Goal: Information Seeking & Learning: Learn about a topic

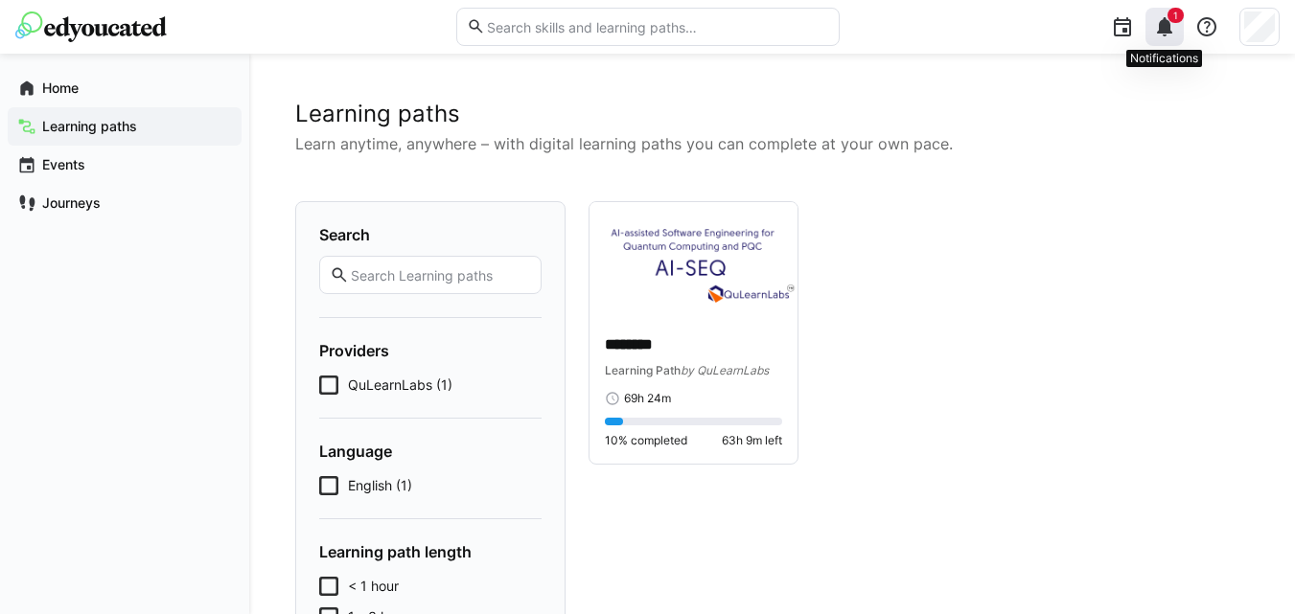
click at [1173, 24] on eds-icon at bounding box center [1164, 26] width 23 height 23
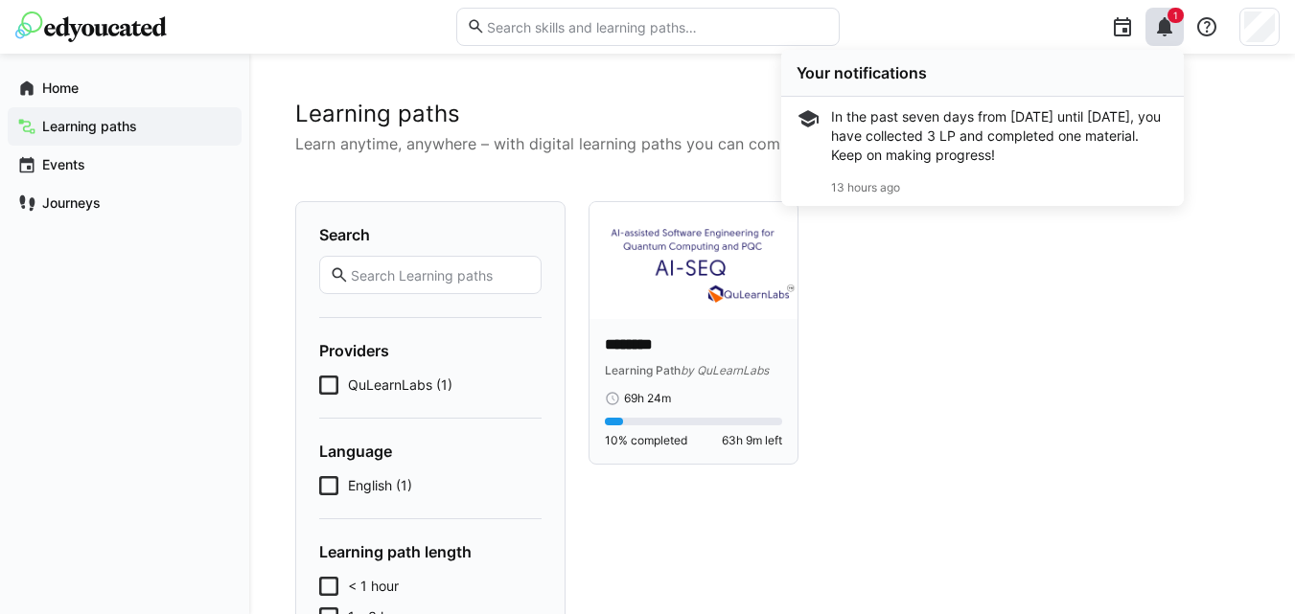
click at [625, 376] on span "Learning Path" at bounding box center [643, 370] width 76 height 14
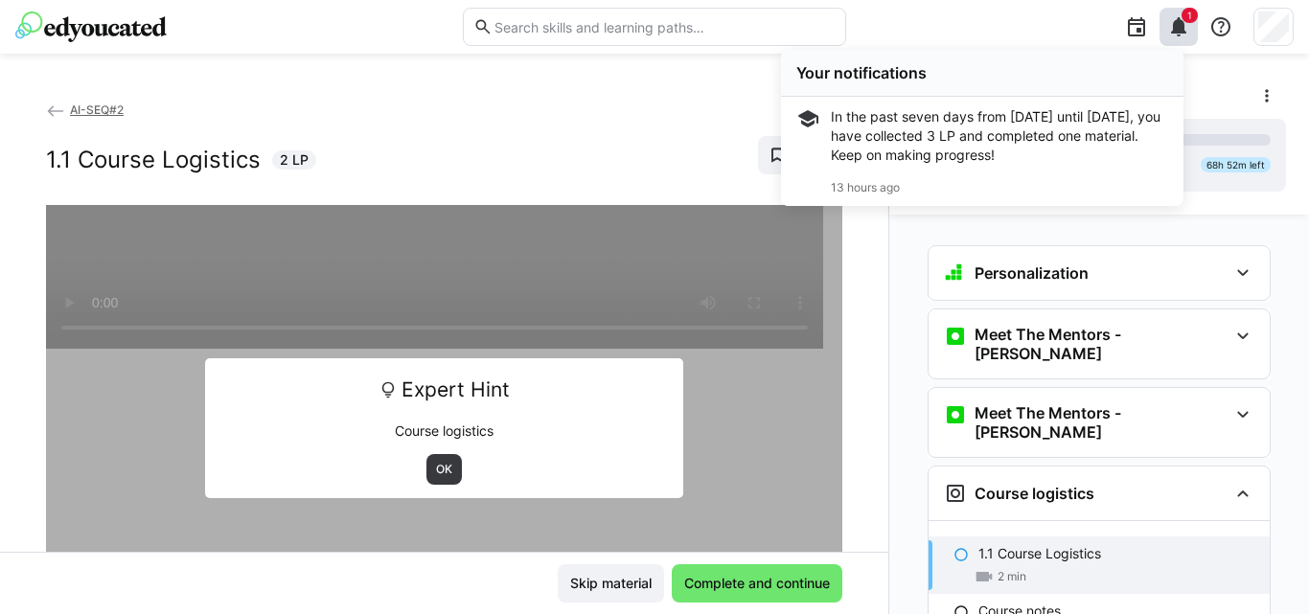
scroll to position [220, 0]
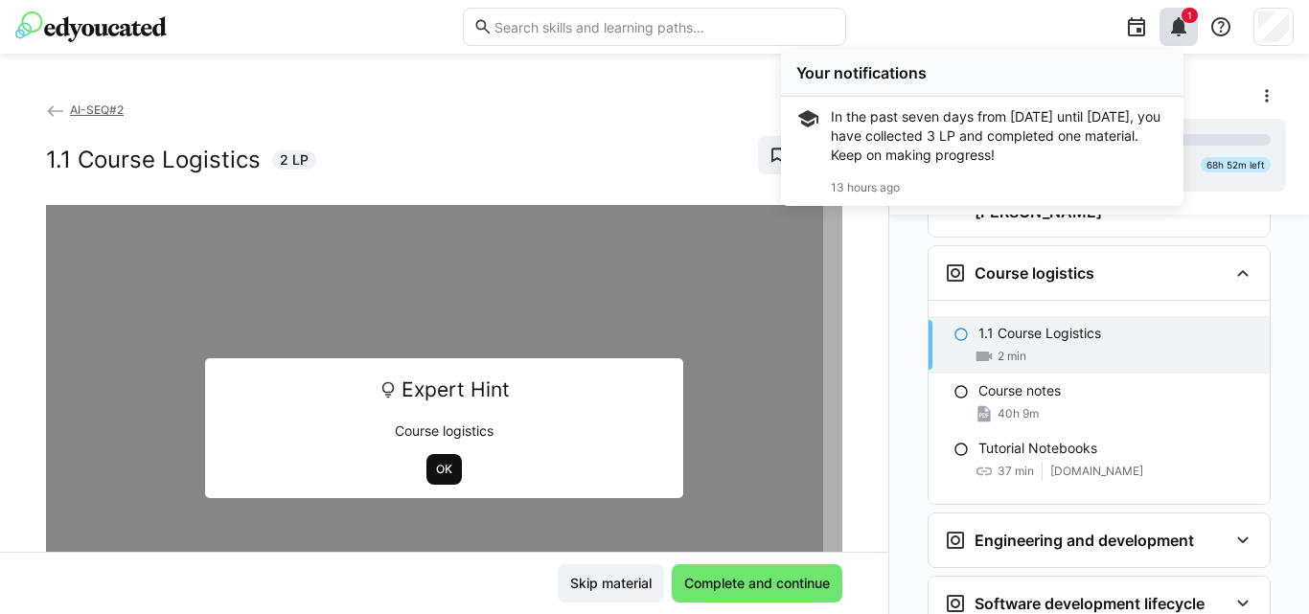
click at [434, 469] on span "OK" at bounding box center [444, 469] width 20 height 15
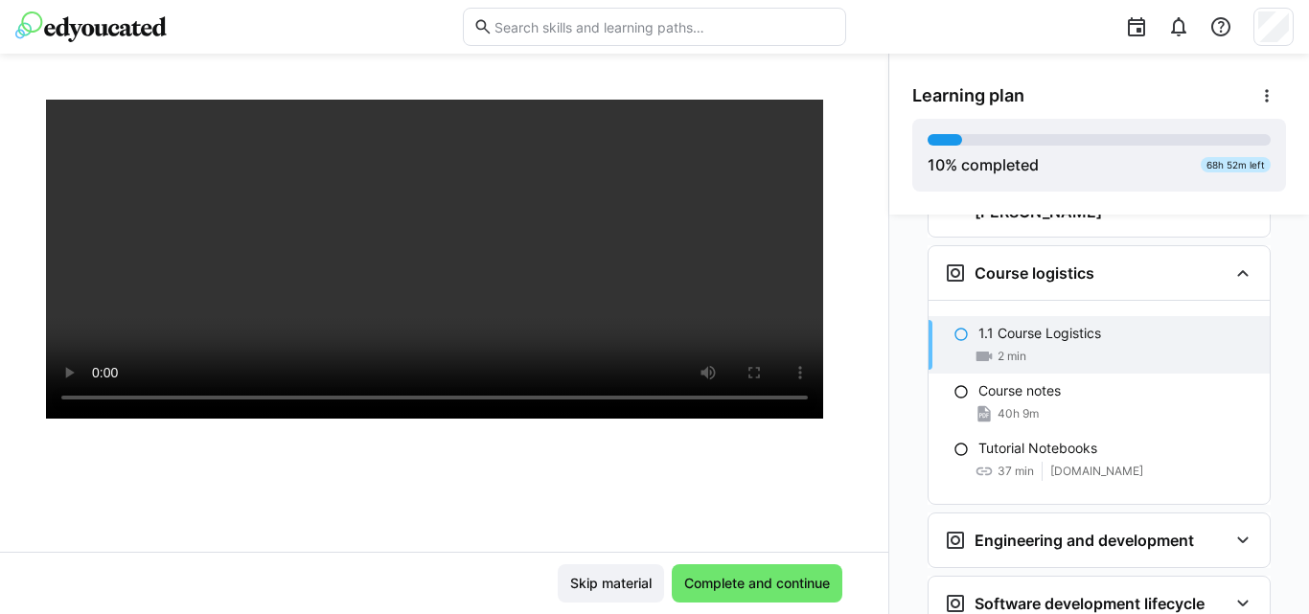
scroll to position [261, 0]
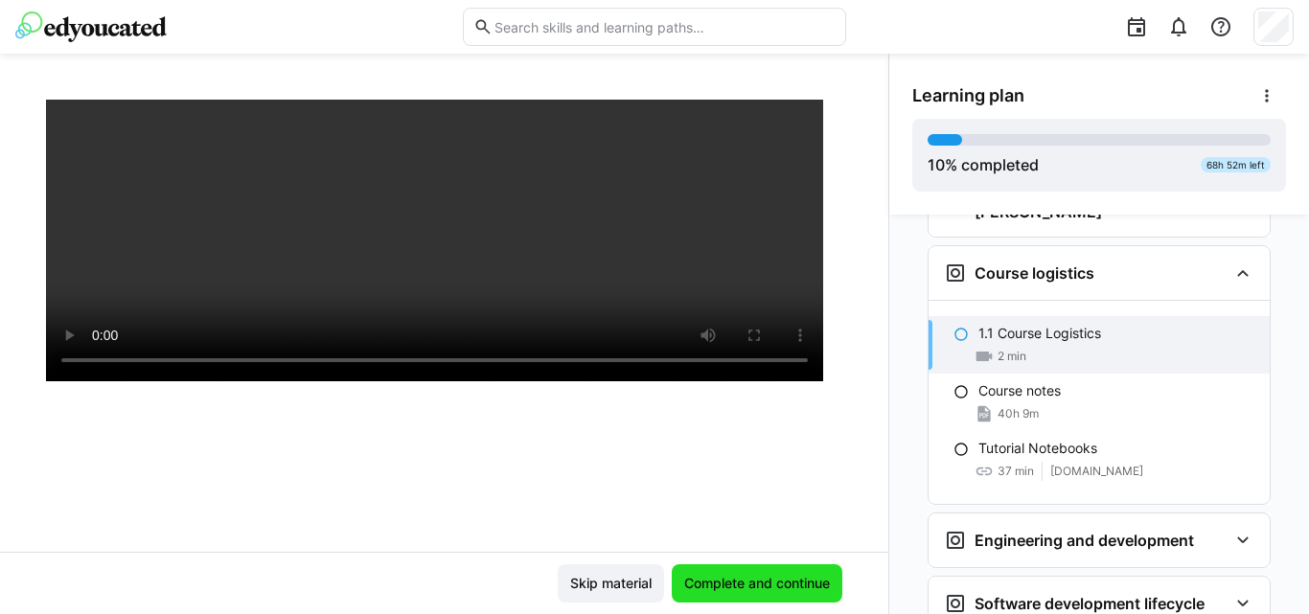
click at [710, 578] on span "Complete and continue" at bounding box center [756, 583] width 151 height 19
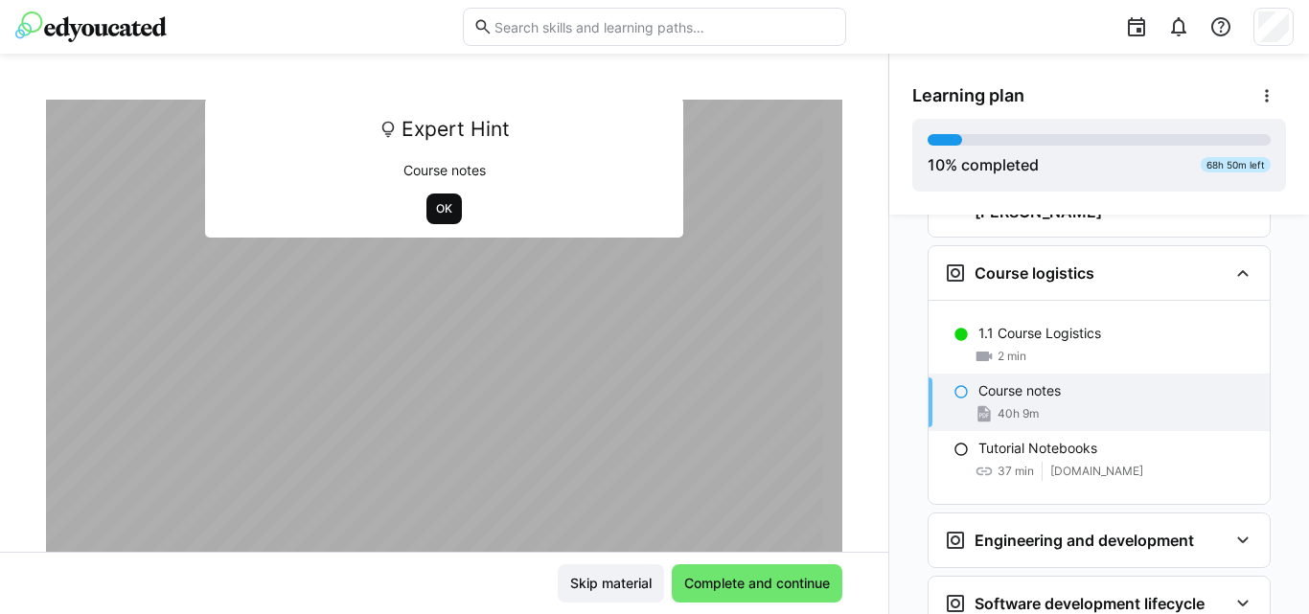
click at [434, 205] on span "OK" at bounding box center [444, 208] width 20 height 15
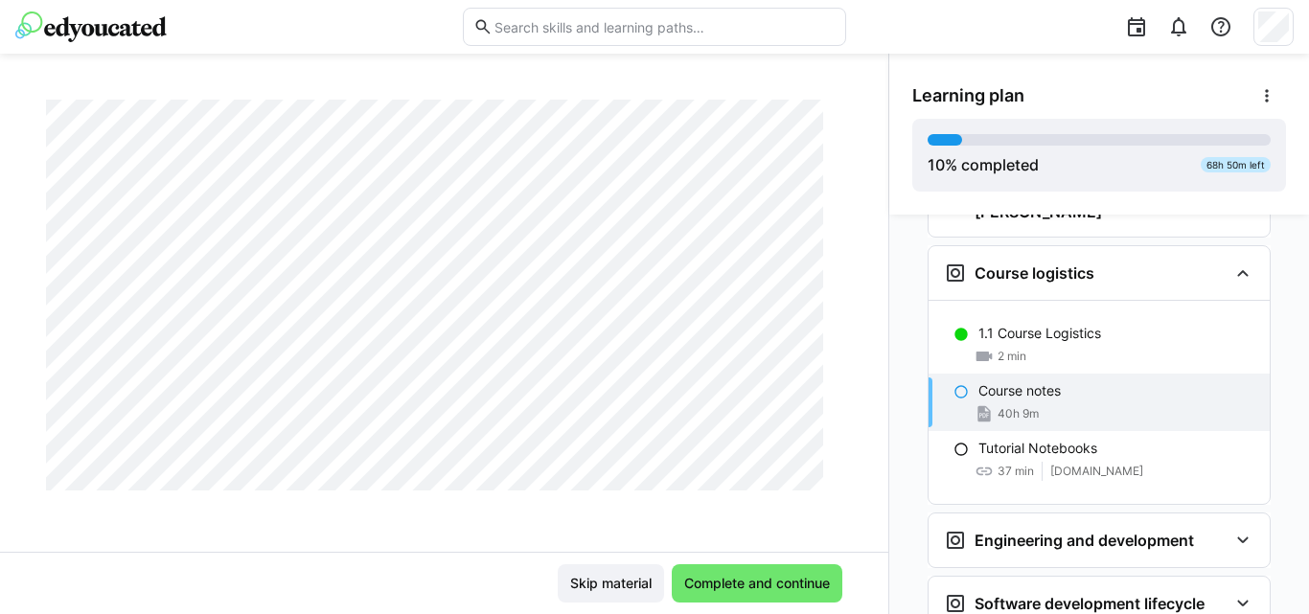
scroll to position [3565, 0]
click at [701, 595] on span "Complete and continue" at bounding box center [757, 584] width 171 height 38
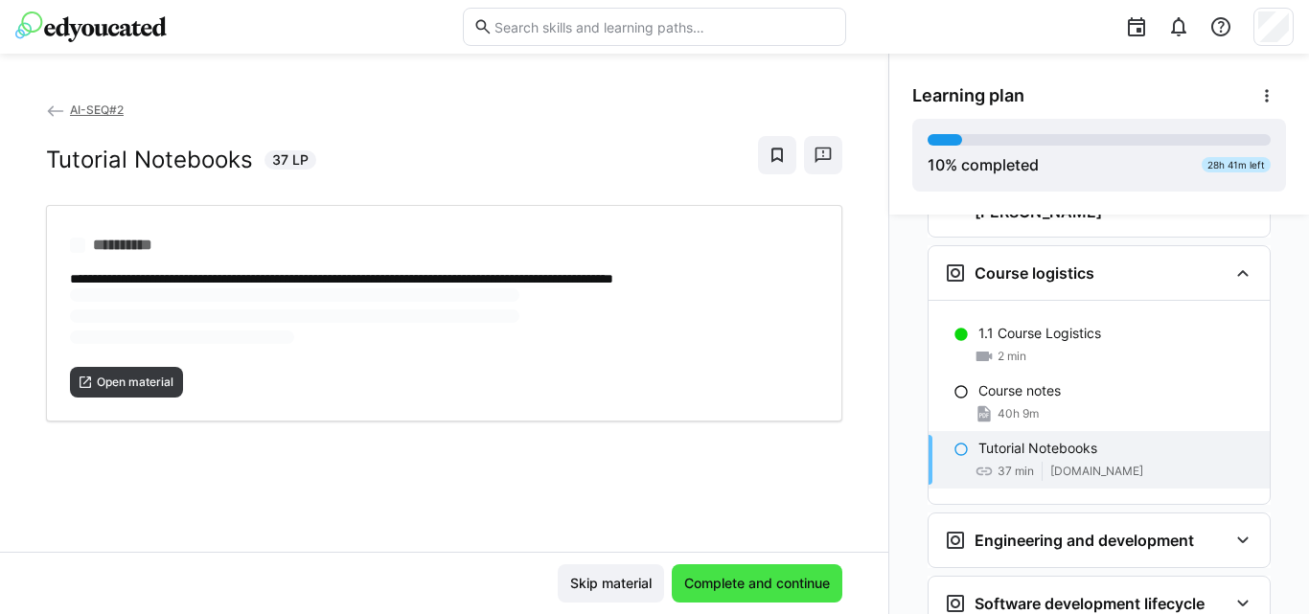
scroll to position [0, 0]
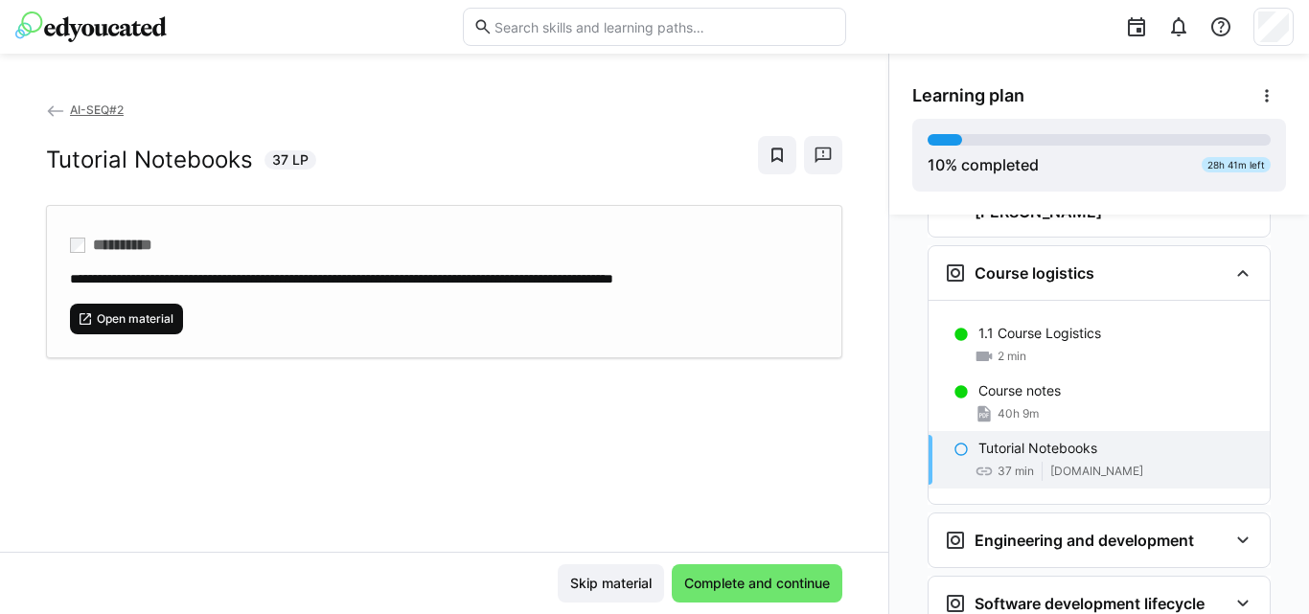
click at [126, 321] on span "Open material" at bounding box center [135, 318] width 81 height 15
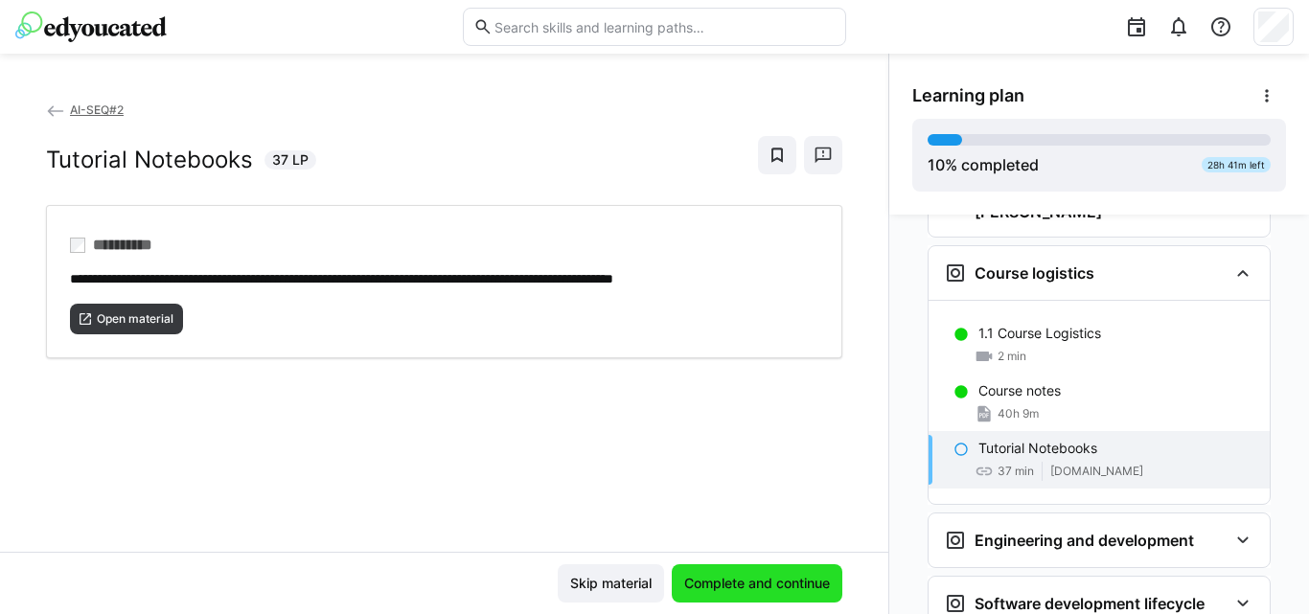
click at [714, 569] on span "Complete and continue" at bounding box center [757, 584] width 171 height 38
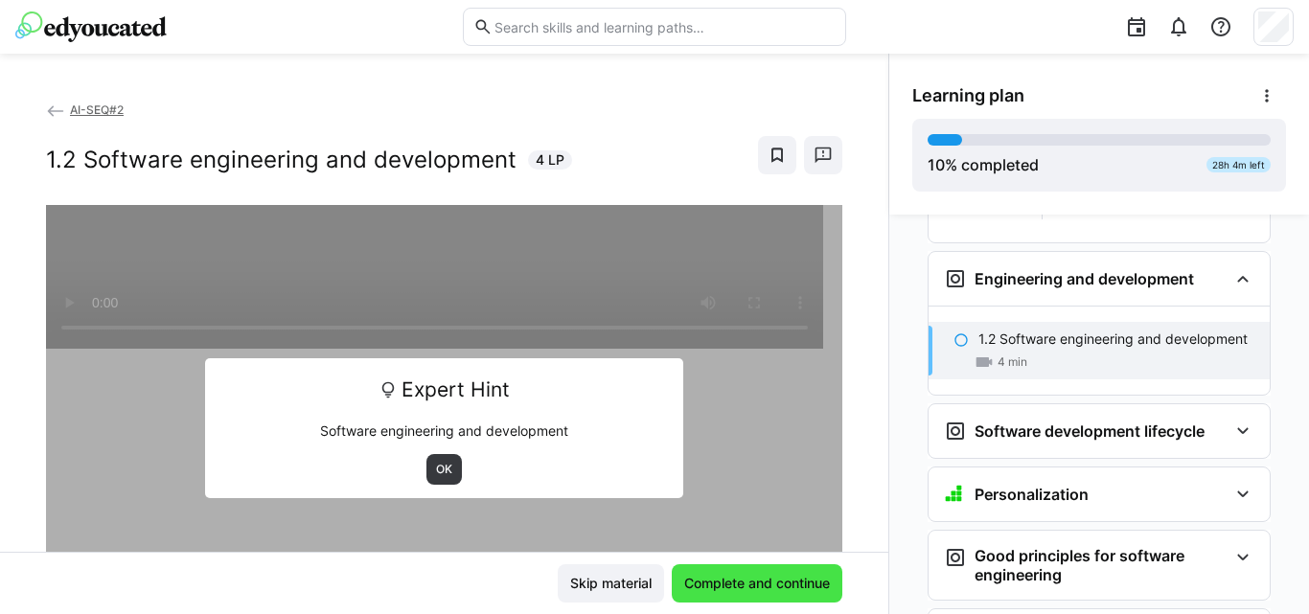
scroll to position [488, 0]
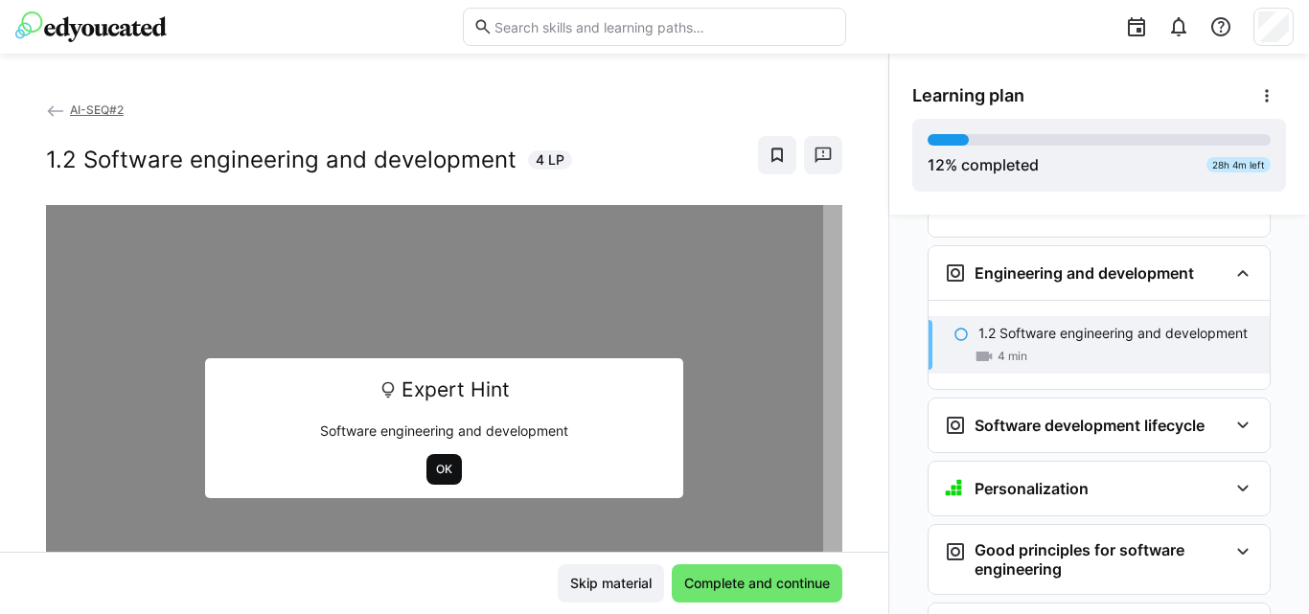
click at [434, 468] on span "OK" at bounding box center [444, 469] width 20 height 15
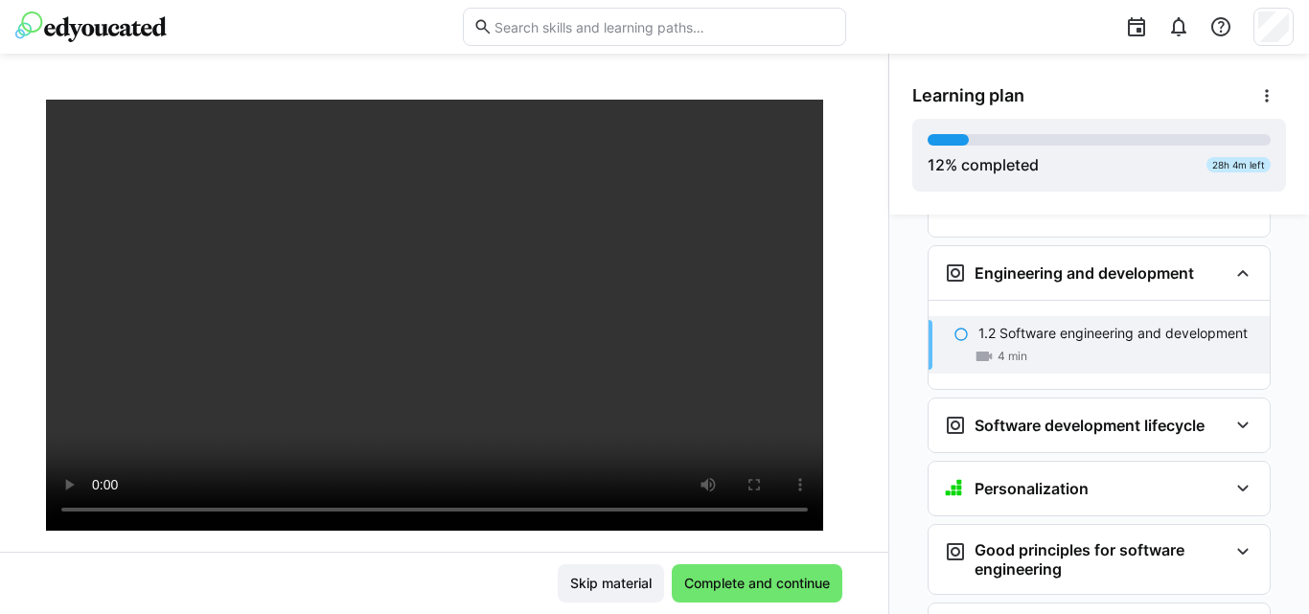
scroll to position [147, 0]
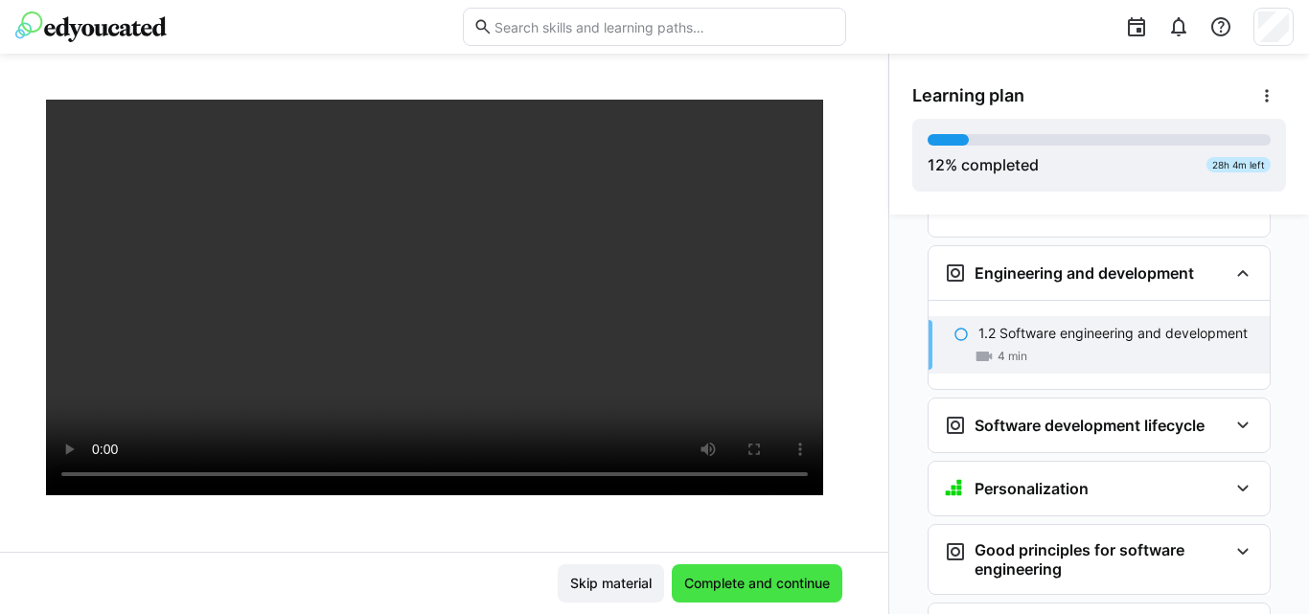
click at [693, 585] on span "Complete and continue" at bounding box center [756, 583] width 151 height 19
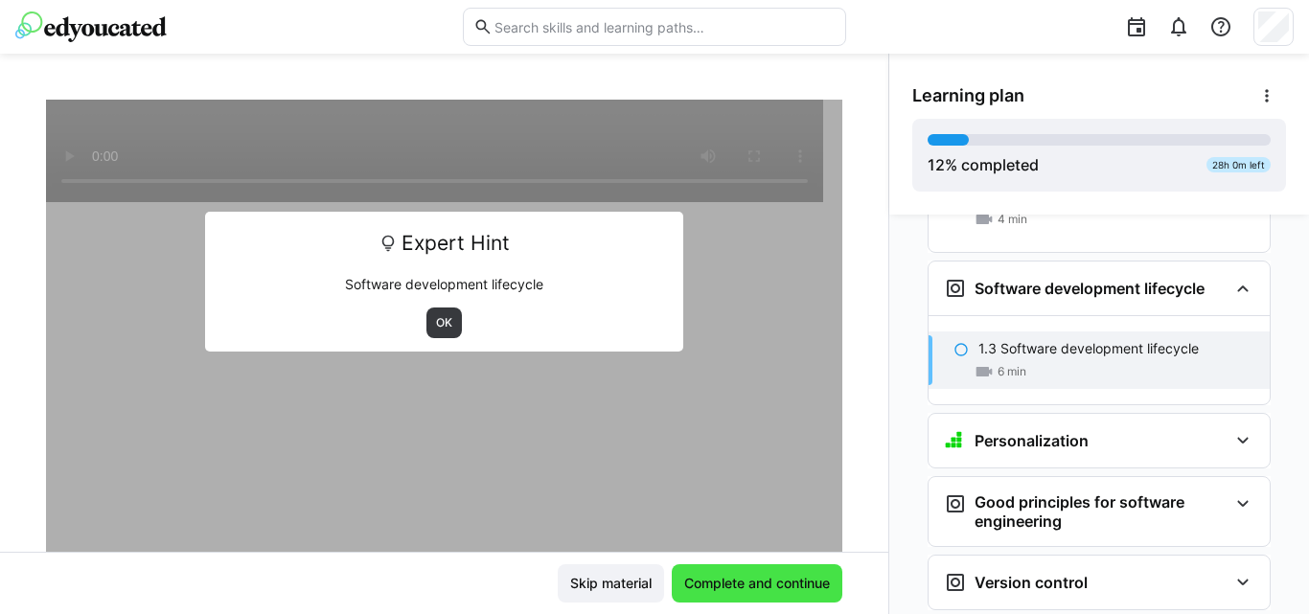
scroll to position [640, 0]
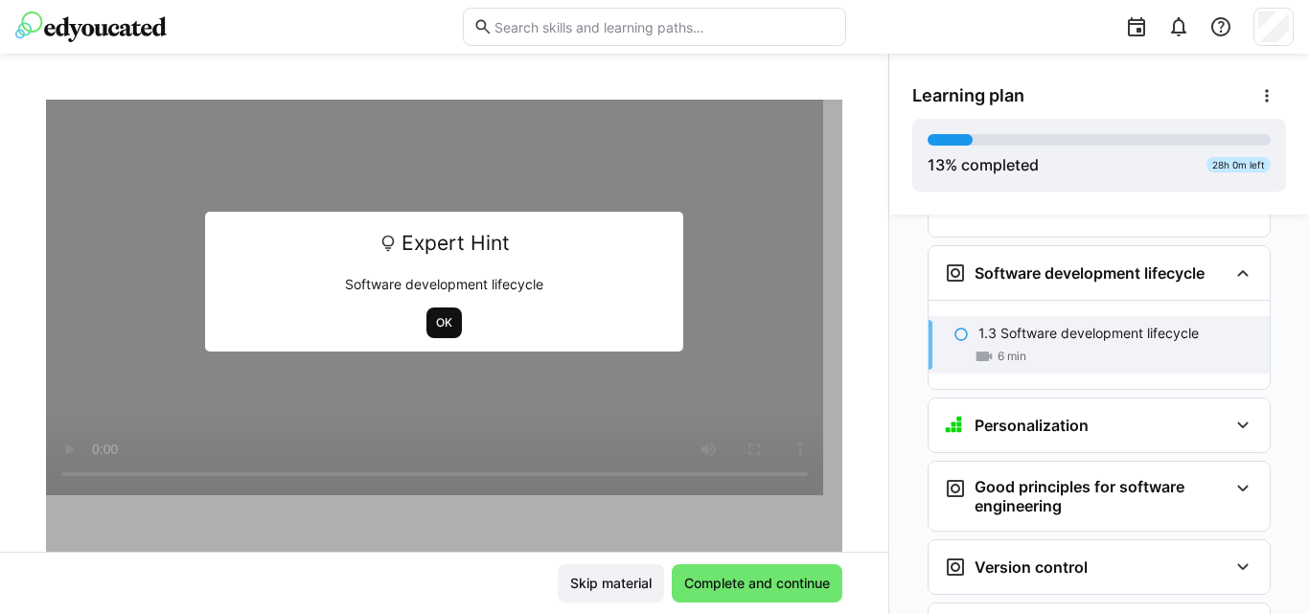
click at [439, 316] on span "OK" at bounding box center [444, 322] width 20 height 15
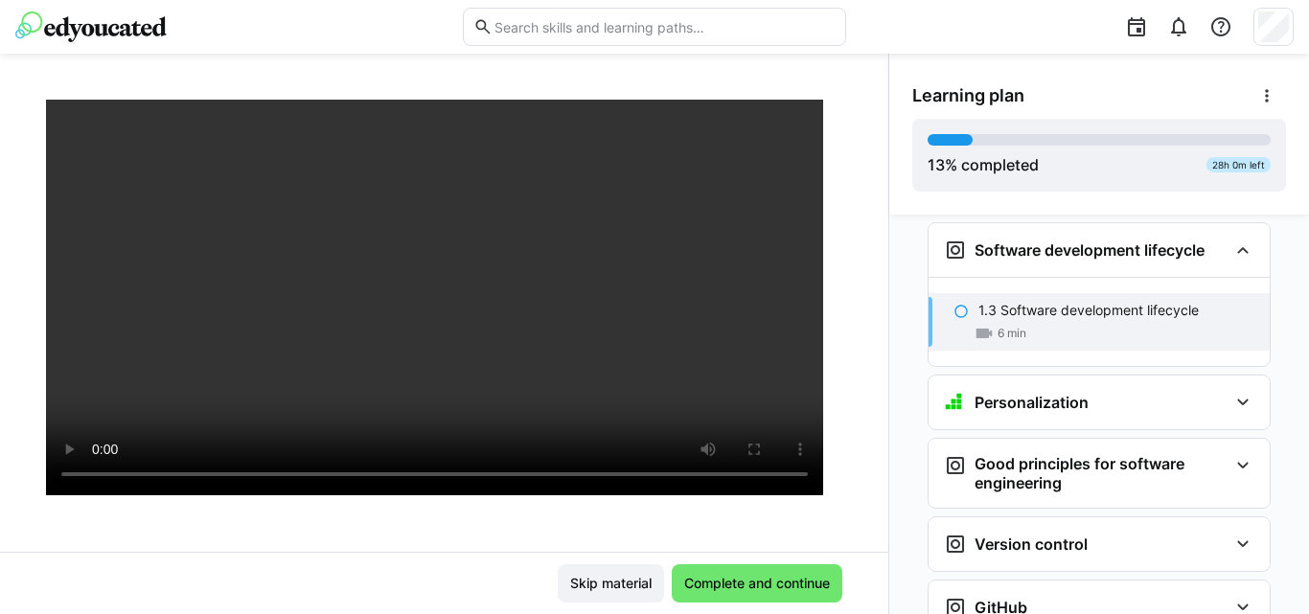
scroll to position [696, 0]
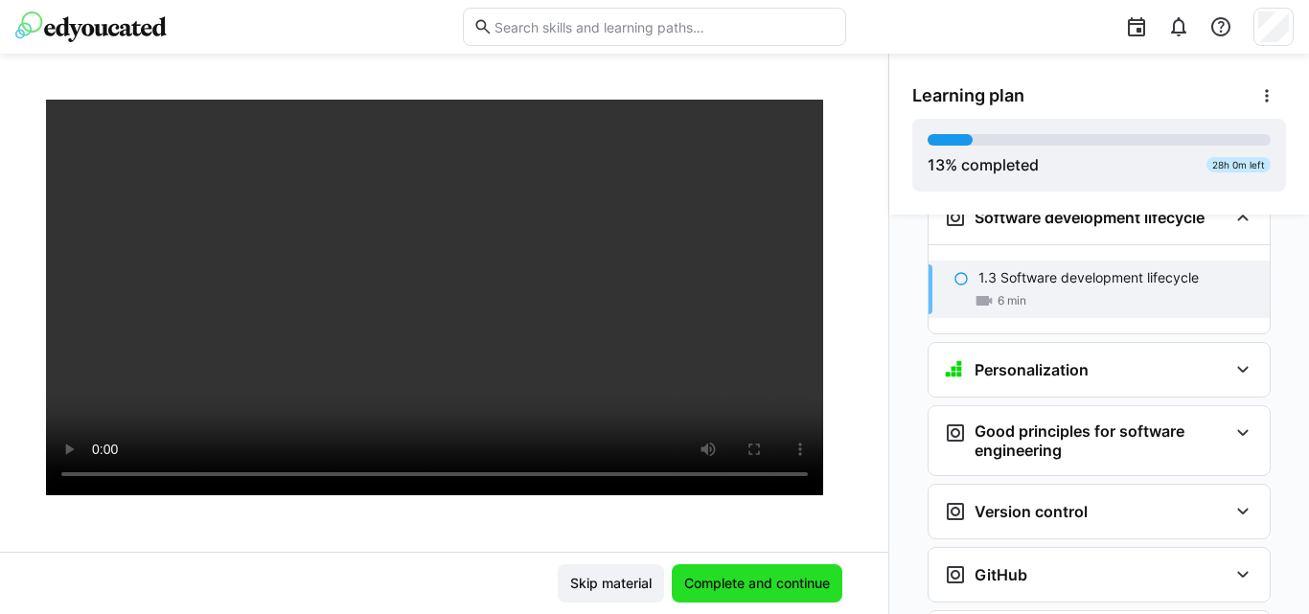
click at [690, 583] on span "Complete and continue" at bounding box center [756, 583] width 151 height 19
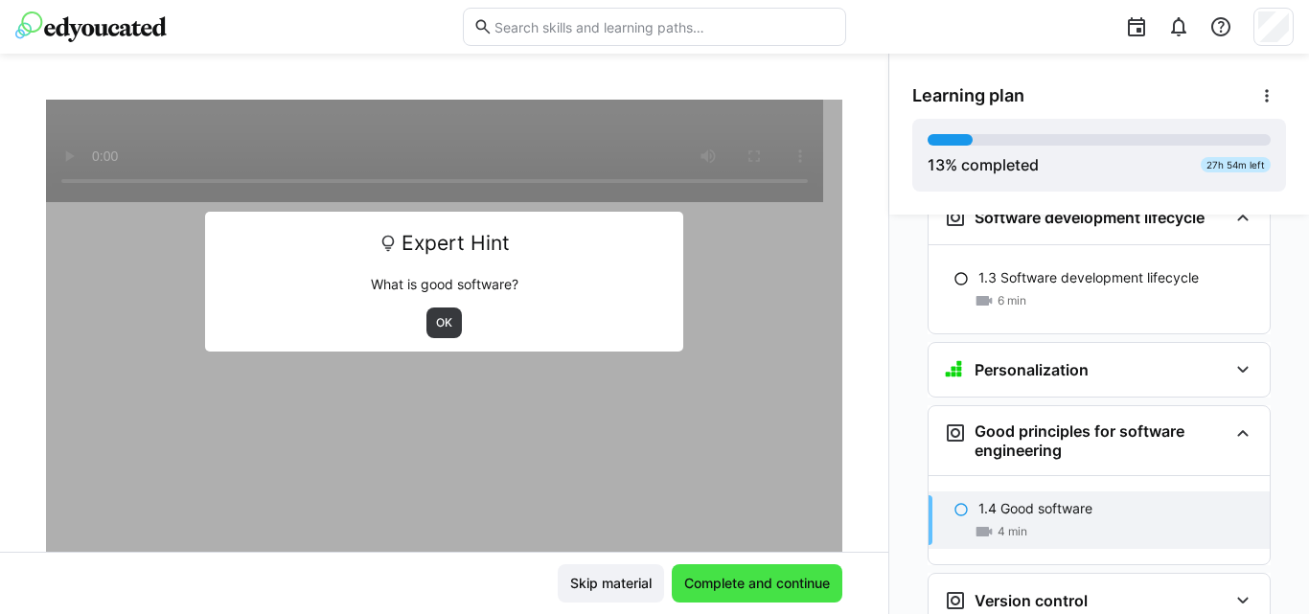
scroll to position [856, 0]
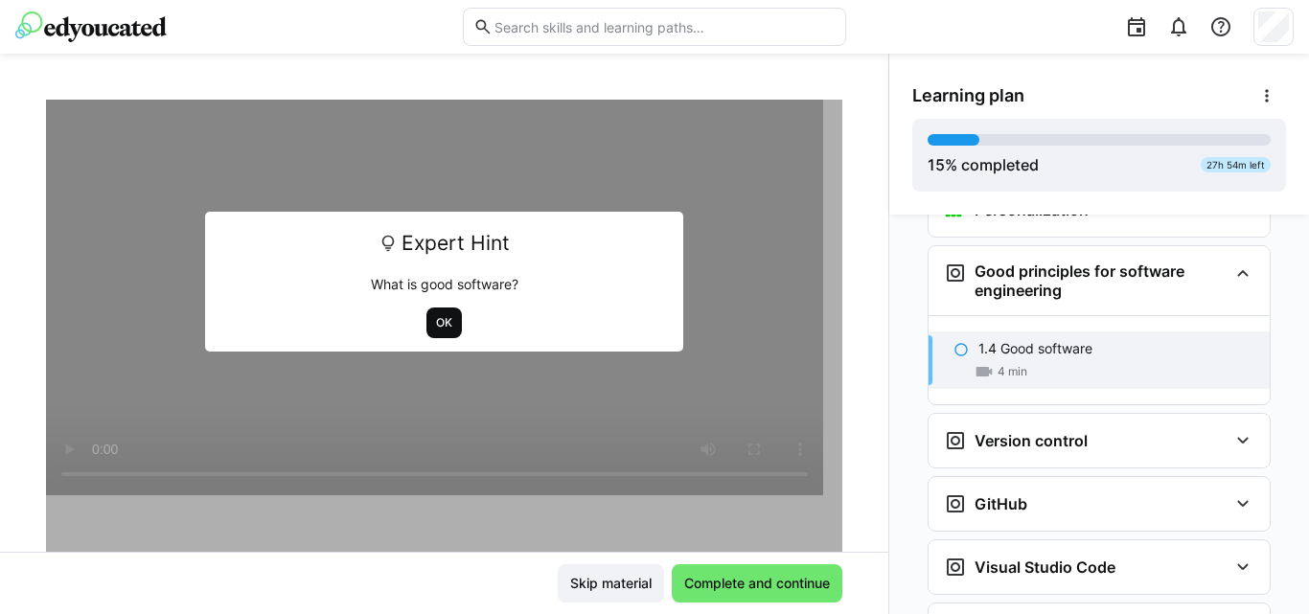
click at [434, 320] on span "OK" at bounding box center [444, 322] width 20 height 15
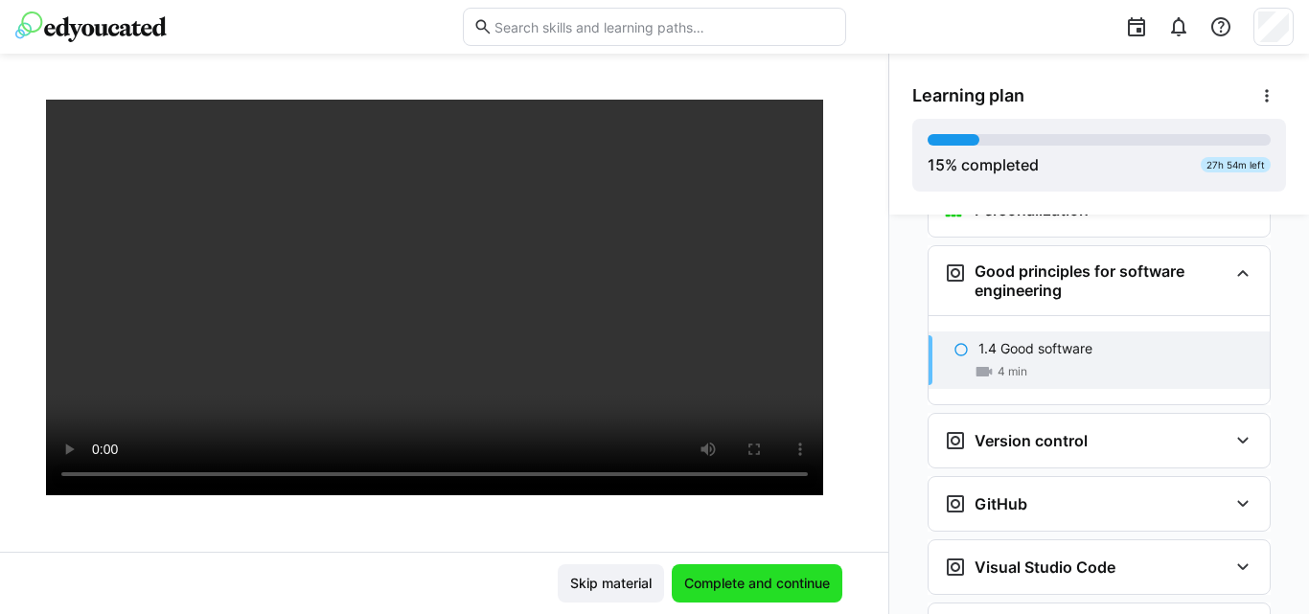
click at [708, 595] on span "Complete and continue" at bounding box center [757, 584] width 171 height 38
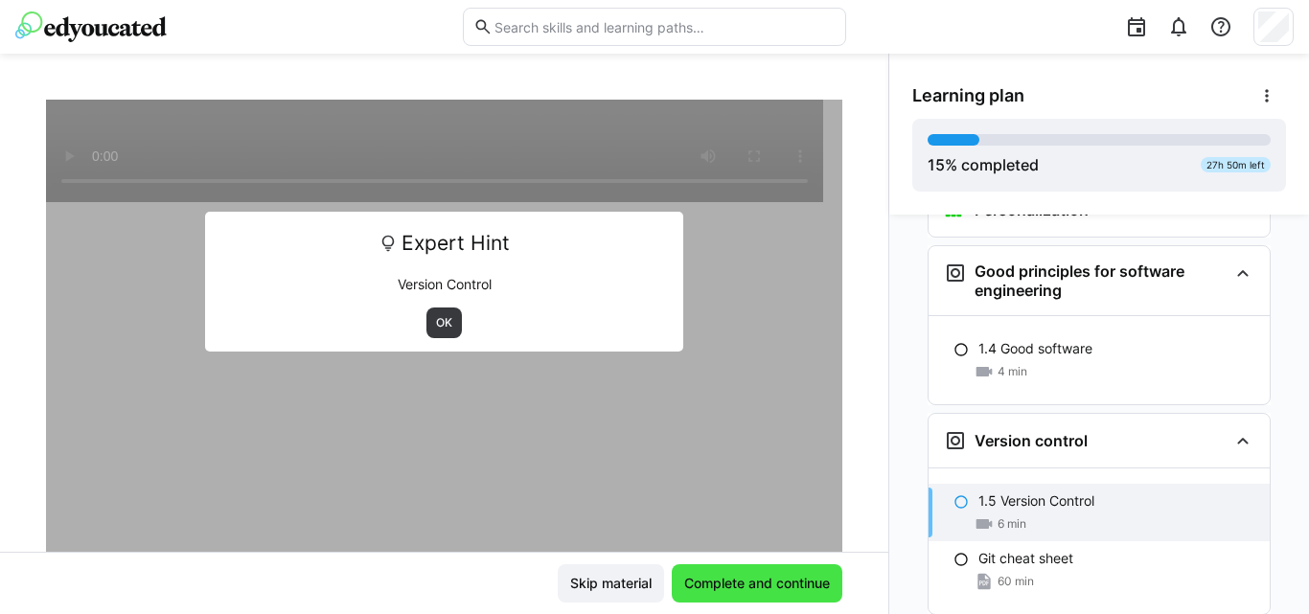
scroll to position [1024, 0]
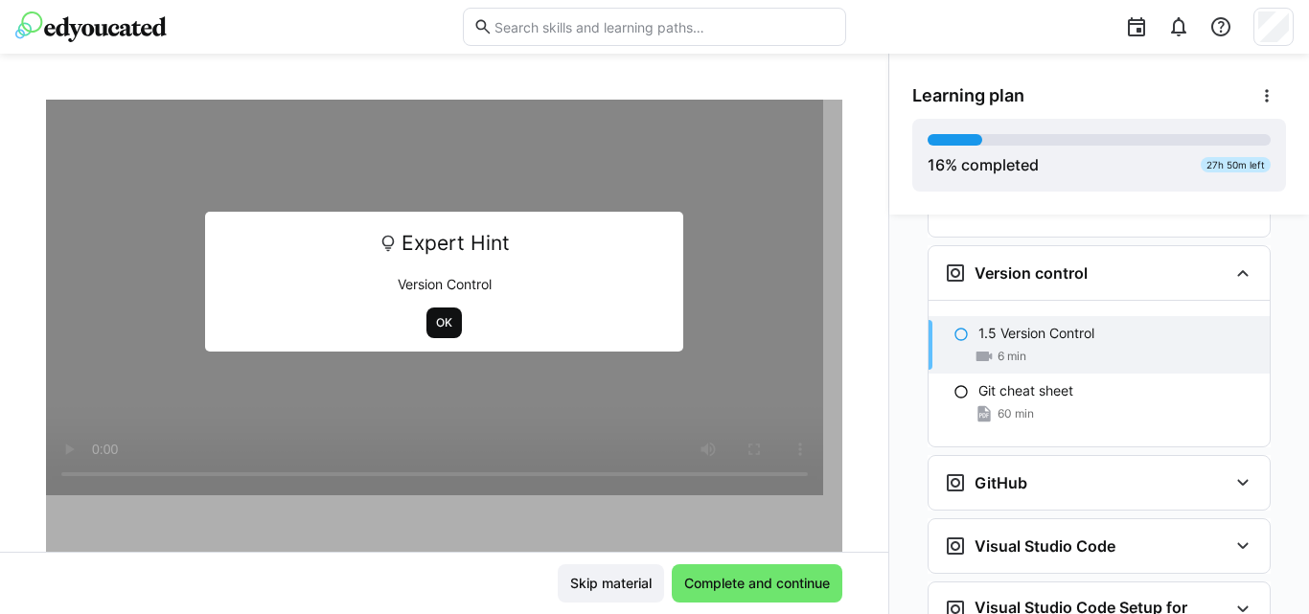
click at [434, 315] on span "OK" at bounding box center [444, 322] width 20 height 15
